Goal: Check status: Check status

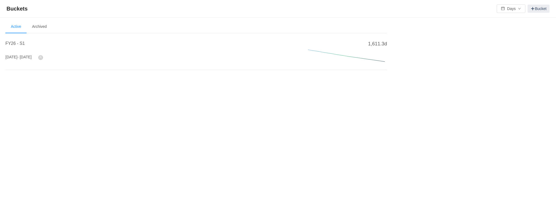
click at [30, 57] on span "- [DATE]" at bounding box center [24, 57] width 14 height 4
click at [16, 44] on span "FY26 - S1" at bounding box center [14, 43] width 19 height 5
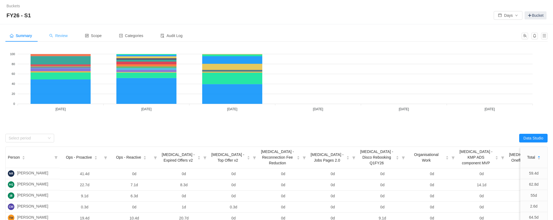
click at [61, 35] on span "Review" at bounding box center [58, 36] width 18 height 4
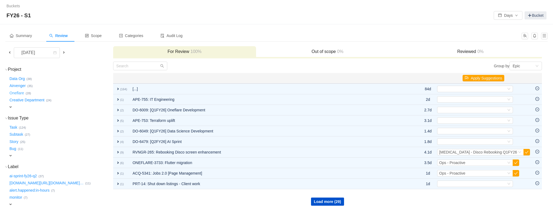
click at [19, 93] on button "Oneflare …" at bounding box center [16, 93] width 17 height 9
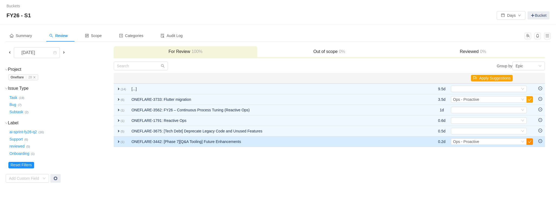
click at [530, 142] on button "button" at bounding box center [529, 142] width 6 height 6
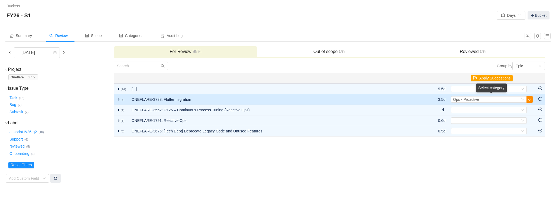
click at [529, 100] on button "button" at bounding box center [529, 99] width 6 height 6
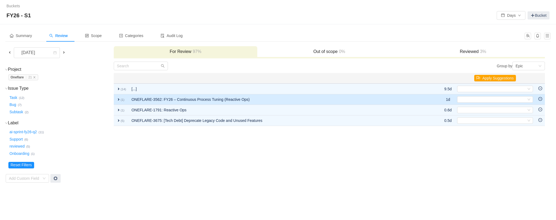
click at [117, 100] on span "expand" at bounding box center [118, 99] width 4 height 4
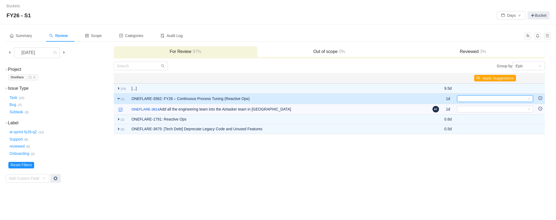
click at [499, 99] on div "Select" at bounding box center [492, 99] width 67 height 6
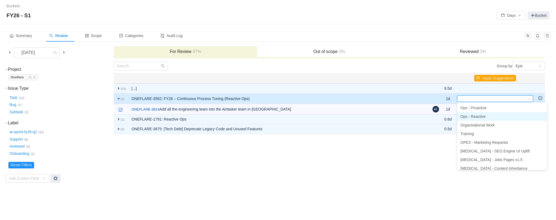
click at [485, 116] on span "Ops - Reactive" at bounding box center [472, 117] width 25 height 4
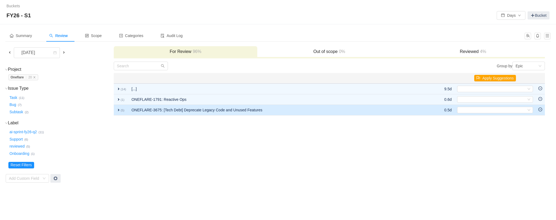
click at [400, 112] on td "ONEFLARE-3675: [Tech Debt] Deprecate Legacy Code and Unused Features" at bounding box center [279, 110] width 301 height 11
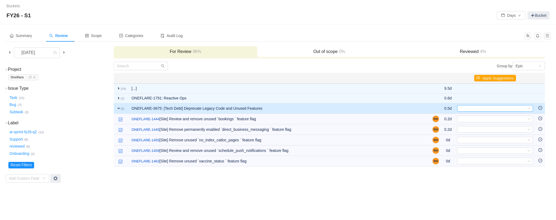
click at [471, 107] on div "Select" at bounding box center [492, 109] width 67 height 6
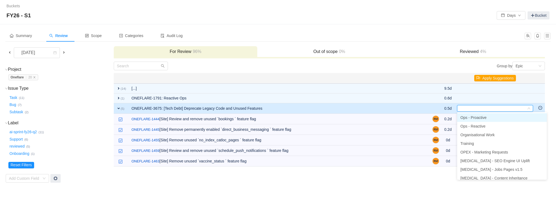
click at [481, 117] on span "Ops - Proactive" at bounding box center [473, 118] width 26 height 4
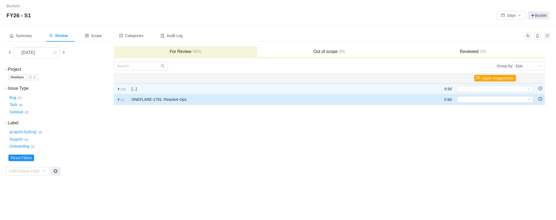
click at [384, 99] on td "ONEFLARE-1791: Reactive Ops" at bounding box center [272, 99] width 287 height 11
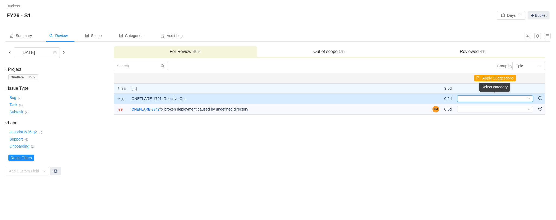
click at [464, 100] on div "Select" at bounding box center [492, 99] width 67 height 6
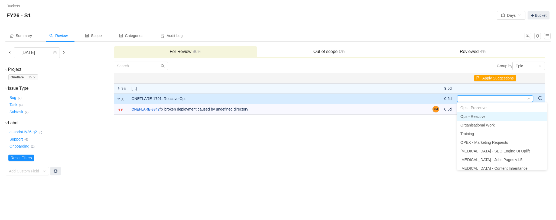
click at [478, 117] on span "Ops - Reactive" at bounding box center [472, 117] width 25 height 4
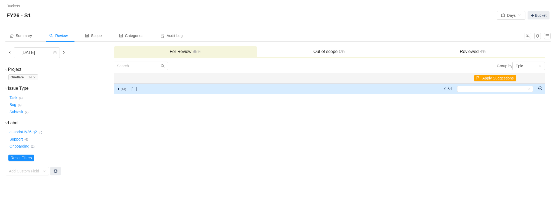
click at [119, 89] on span "expand" at bounding box center [118, 89] width 4 height 4
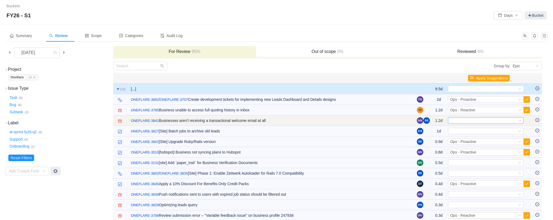
click at [487, 121] on div "Select" at bounding box center [483, 121] width 67 height 6
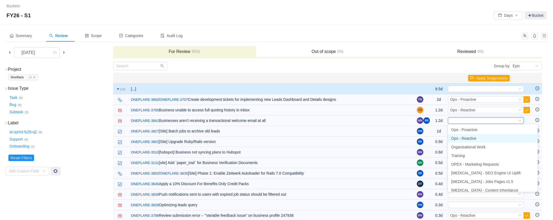
click at [481, 137] on li "Ops - Reactive" at bounding box center [493, 138] width 90 height 9
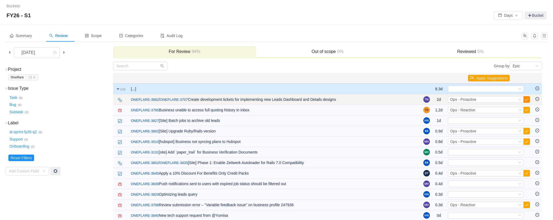
click at [526, 99] on button "button" at bounding box center [527, 99] width 6 height 6
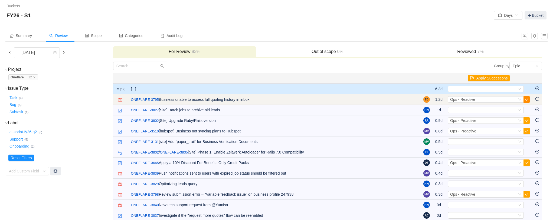
click at [526, 99] on button "button" at bounding box center [527, 99] width 6 height 6
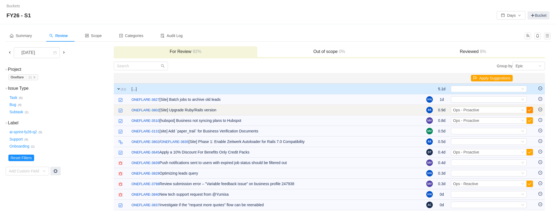
click at [529, 109] on button "button" at bounding box center [529, 110] width 6 height 6
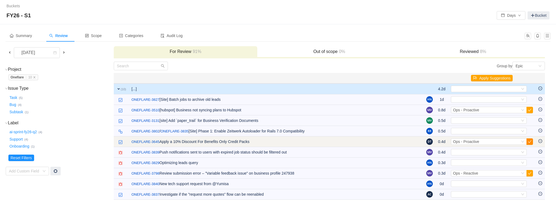
click at [529, 142] on button "button" at bounding box center [529, 142] width 6 height 6
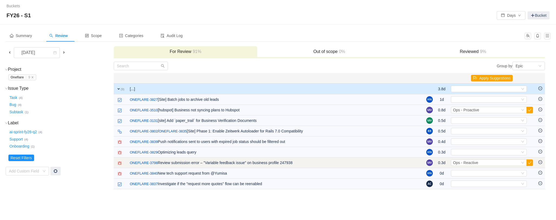
click at [530, 161] on button "button" at bounding box center [529, 163] width 6 height 6
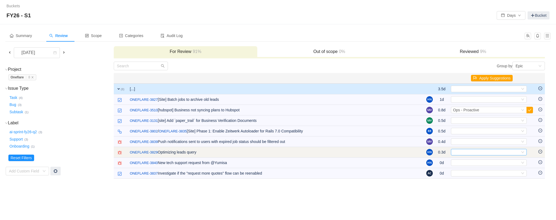
click at [524, 152] on icon "icon: down" at bounding box center [522, 152] width 3 height 3
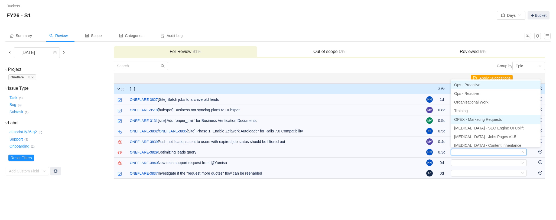
scroll to position [3, 0]
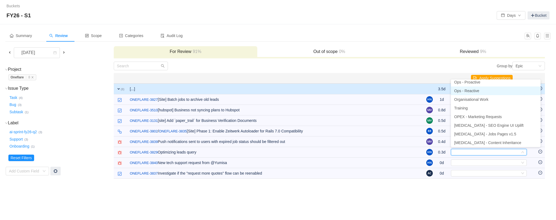
click at [485, 91] on li "Ops - Reactive" at bounding box center [496, 91] width 90 height 9
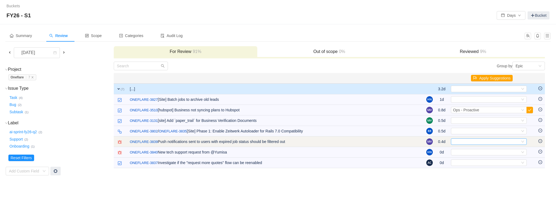
click at [501, 140] on div "Select" at bounding box center [486, 142] width 67 height 6
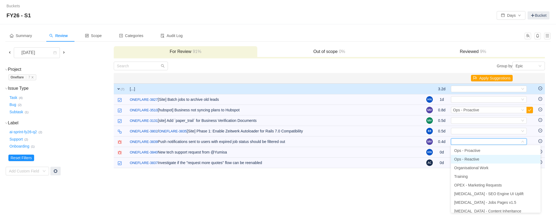
click at [485, 158] on li "Ops - Reactive" at bounding box center [496, 159] width 90 height 9
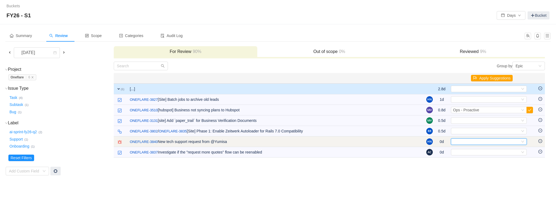
click at [478, 142] on div "Select" at bounding box center [486, 142] width 67 height 6
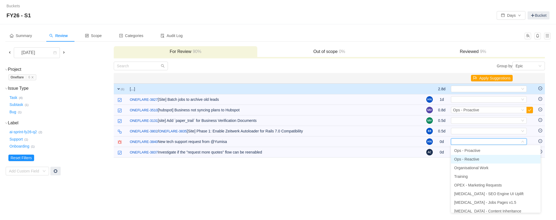
click at [481, 161] on li "Ops - Reactive" at bounding box center [496, 159] width 90 height 9
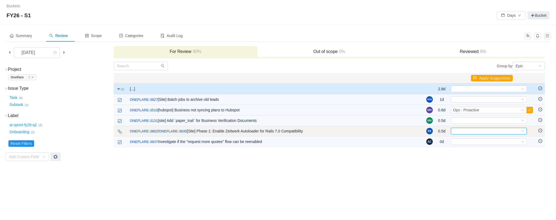
click at [468, 132] on div "Select" at bounding box center [486, 131] width 67 height 6
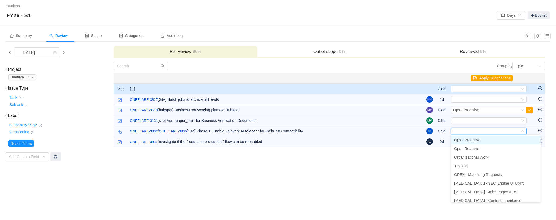
click at [471, 139] on span "Ops - Proactive" at bounding box center [467, 140] width 26 height 4
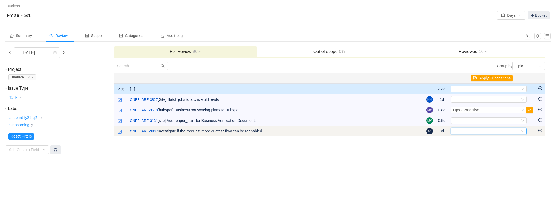
click at [464, 130] on div "Select" at bounding box center [486, 131] width 67 height 6
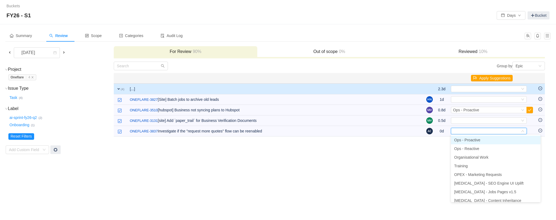
click at [467, 138] on span "Ops - Proactive" at bounding box center [467, 140] width 26 height 4
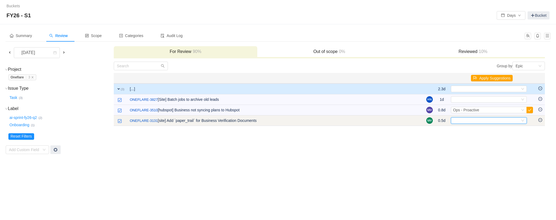
click at [464, 123] on div "Select" at bounding box center [486, 121] width 67 height 6
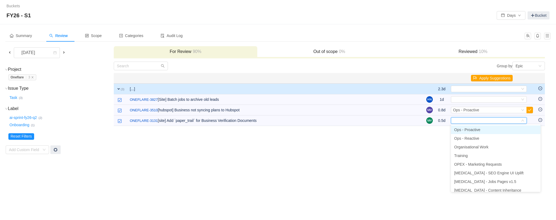
click at [466, 130] on span "Ops - Proactive" at bounding box center [467, 130] width 26 height 4
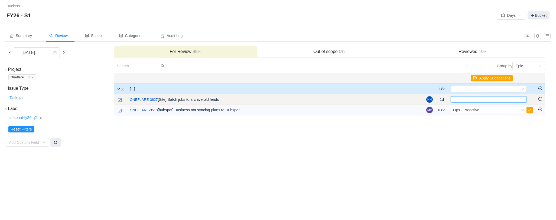
click at [459, 100] on div "Select" at bounding box center [486, 100] width 67 height 6
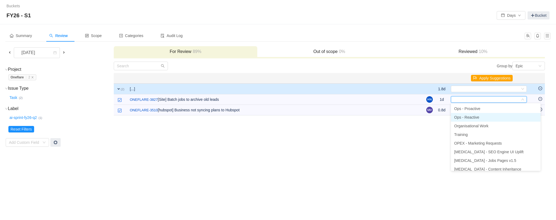
click at [468, 117] on span "Ops - Reactive" at bounding box center [466, 117] width 25 height 4
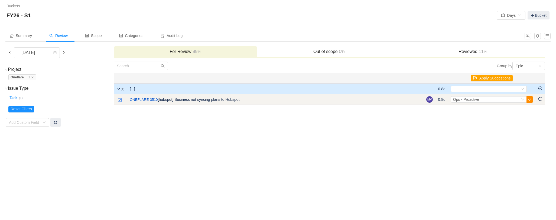
click at [529, 98] on button "button" at bounding box center [529, 99] width 6 height 6
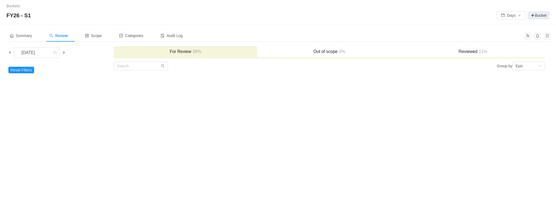
click at [66, 52] on span at bounding box center [64, 52] width 4 height 4
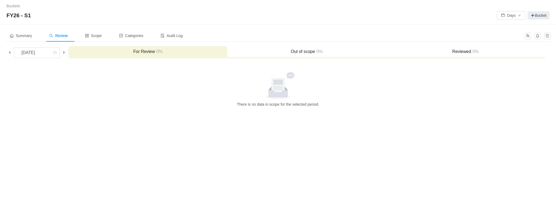
click at [9, 53] on span at bounding box center [10, 52] width 4 height 4
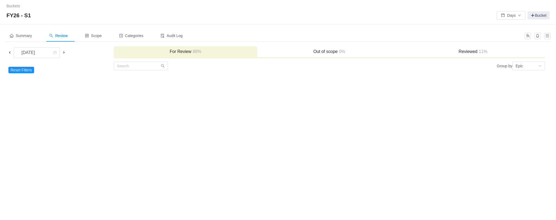
click at [9, 53] on span at bounding box center [10, 52] width 4 height 4
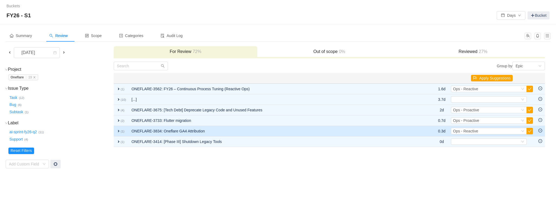
click at [119, 130] on span "expand" at bounding box center [118, 131] width 4 height 4
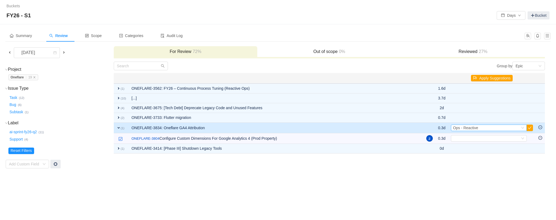
click at [471, 128] on span "Ops - Reactive" at bounding box center [465, 128] width 25 height 4
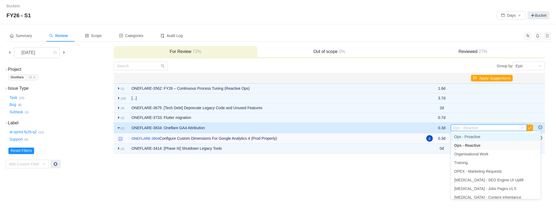
click at [473, 137] on span "Ops - Proactive" at bounding box center [467, 137] width 26 height 4
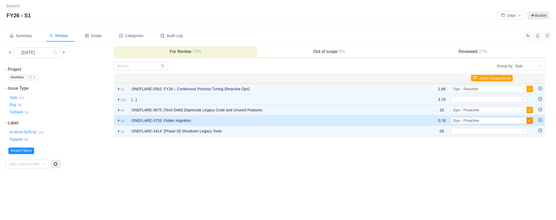
click at [529, 121] on button "button" at bounding box center [529, 120] width 6 height 6
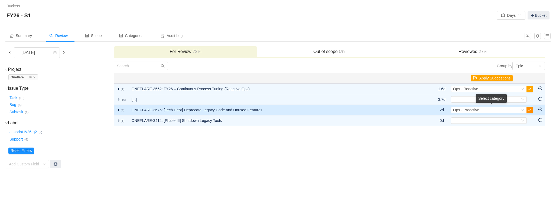
click at [530, 109] on button "button" at bounding box center [529, 110] width 6 height 6
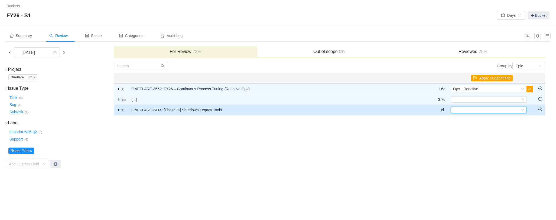
click at [497, 110] on div "Select" at bounding box center [486, 110] width 67 height 6
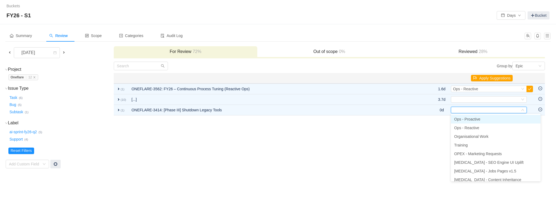
click at [478, 121] on span "Ops - Proactive" at bounding box center [467, 119] width 26 height 4
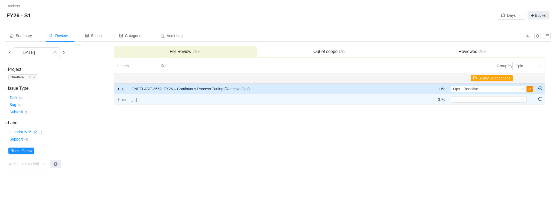
click at [531, 89] on button "button" at bounding box center [529, 89] width 6 height 6
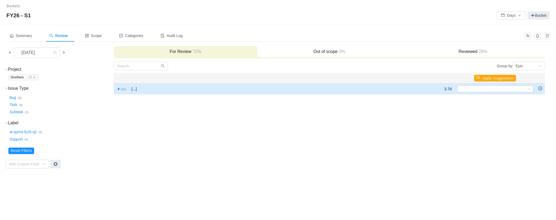
click at [118, 88] on span "expand" at bounding box center [118, 89] width 4 height 4
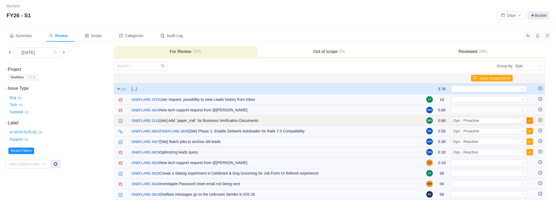
click at [531, 121] on button "button" at bounding box center [529, 120] width 6 height 6
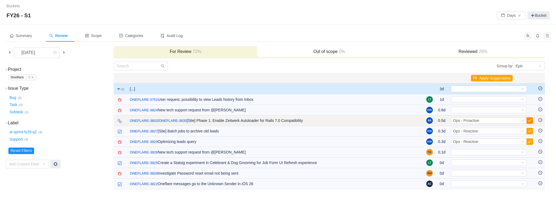
click at [530, 121] on button "button" at bounding box center [529, 120] width 6 height 6
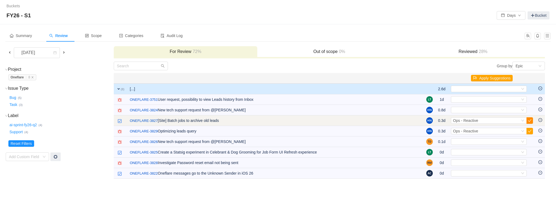
click at [528, 121] on button "button" at bounding box center [529, 120] width 6 height 6
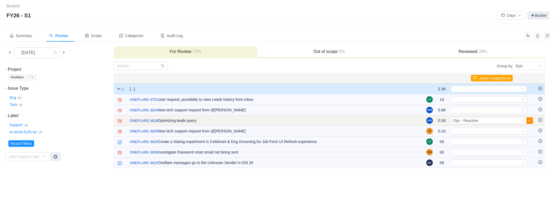
click at [528, 121] on button "button" at bounding box center [529, 120] width 6 height 6
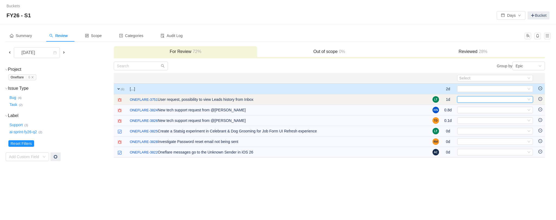
click at [512, 100] on div "Select" at bounding box center [492, 100] width 67 height 6
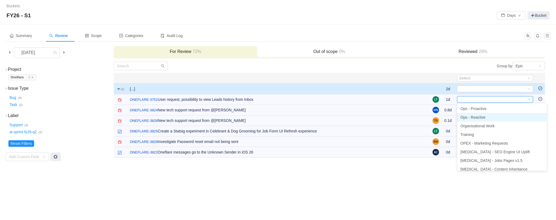
click at [491, 116] on li "Ops - Reactive" at bounding box center [502, 117] width 90 height 9
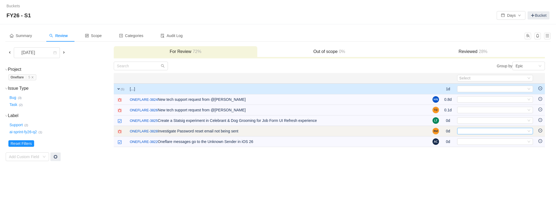
click at [482, 131] on div "Select" at bounding box center [492, 131] width 67 height 6
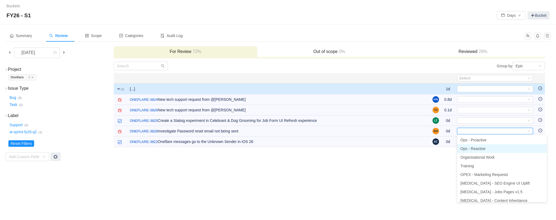
click at [478, 149] on span "Ops - Reactive" at bounding box center [472, 149] width 25 height 4
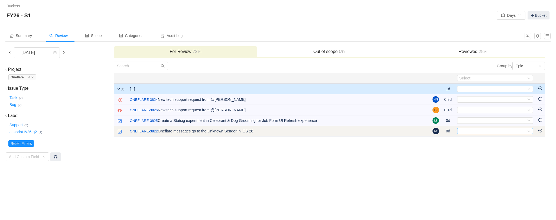
click at [469, 130] on div "Select" at bounding box center [492, 131] width 67 height 6
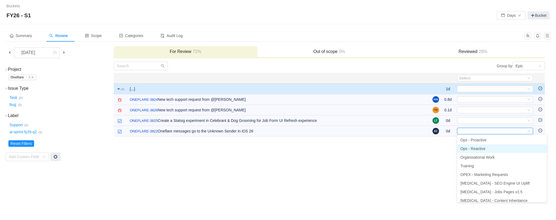
click at [482, 148] on span "Ops - Reactive" at bounding box center [472, 149] width 25 height 4
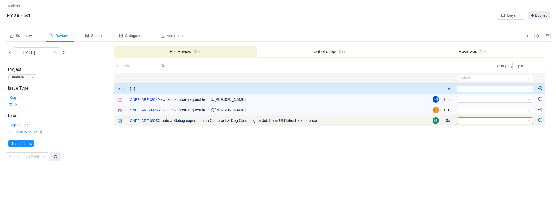
click at [463, 121] on div "Select" at bounding box center [492, 121] width 67 height 6
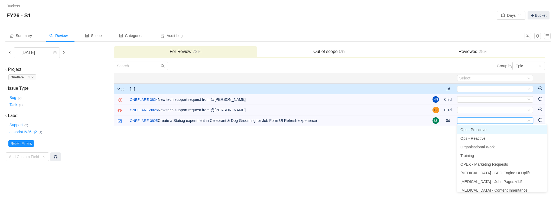
click at [471, 130] on span "Ops - Proactive" at bounding box center [473, 130] width 26 height 4
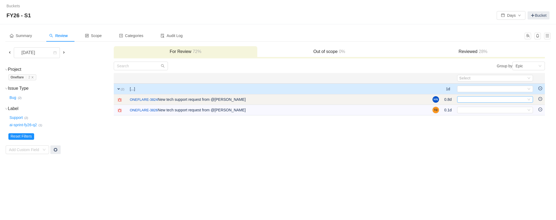
click at [478, 99] on div "Select" at bounding box center [492, 100] width 67 height 6
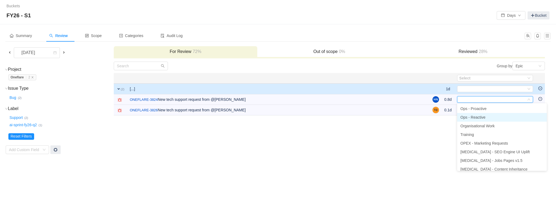
click at [481, 117] on span "Ops - Reactive" at bounding box center [472, 117] width 25 height 4
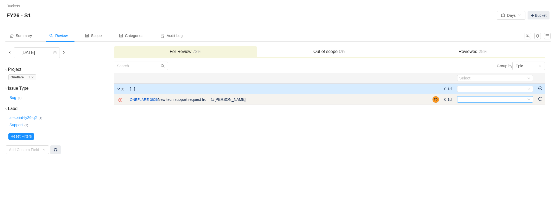
click at [462, 100] on div "Select" at bounding box center [492, 100] width 67 height 6
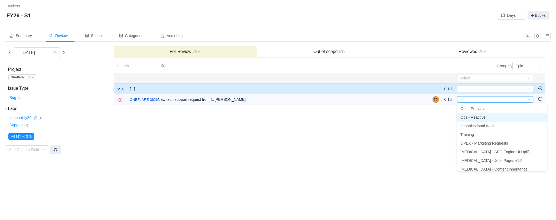
click at [487, 118] on li "Ops - Reactive" at bounding box center [502, 117] width 90 height 9
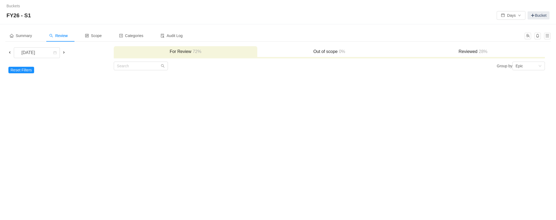
click at [10, 52] on span at bounding box center [10, 52] width 4 height 4
click at [65, 52] on span at bounding box center [64, 52] width 4 height 4
click at [64, 53] on span at bounding box center [64, 52] width 4 height 4
click at [66, 52] on span at bounding box center [64, 52] width 4 height 4
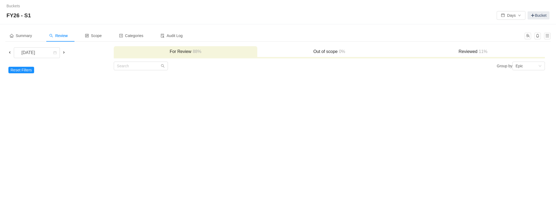
click at [66, 52] on span at bounding box center [64, 52] width 4 height 4
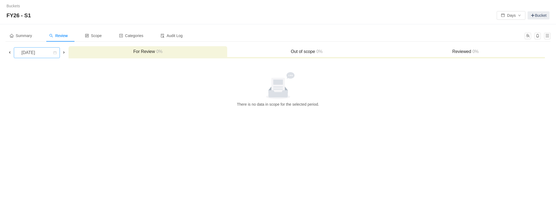
click at [34, 53] on div "[DATE]" at bounding box center [28, 53] width 23 height 10
click at [38, 64] on li "[DATE]" at bounding box center [40, 64] width 53 height 9
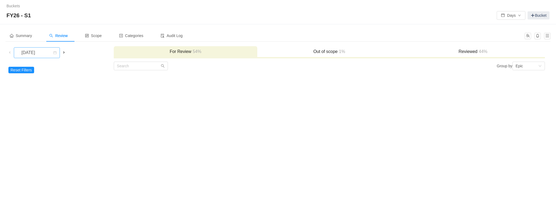
click at [32, 54] on div "[DATE]" at bounding box center [28, 53] width 23 height 10
click at [34, 73] on li "[DATE]" at bounding box center [37, 73] width 46 height 9
click at [31, 53] on div "[DATE]" at bounding box center [28, 53] width 23 height 10
click at [35, 82] on li "[DATE]" at bounding box center [37, 81] width 46 height 9
click at [35, 52] on div "[DATE]" at bounding box center [28, 53] width 23 height 10
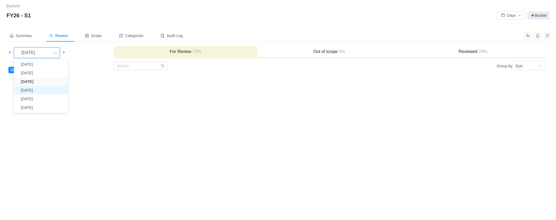
click at [38, 90] on li "[DATE]" at bounding box center [41, 90] width 54 height 9
click at [37, 53] on div "[DATE]" at bounding box center [28, 53] width 23 height 10
click at [82, 79] on div "Summary Review Scope Categories Audit Log [DATE] For Review 88% Out of scope 0%…" at bounding box center [278, 54] width 556 height 60
